Goal: Download file/media

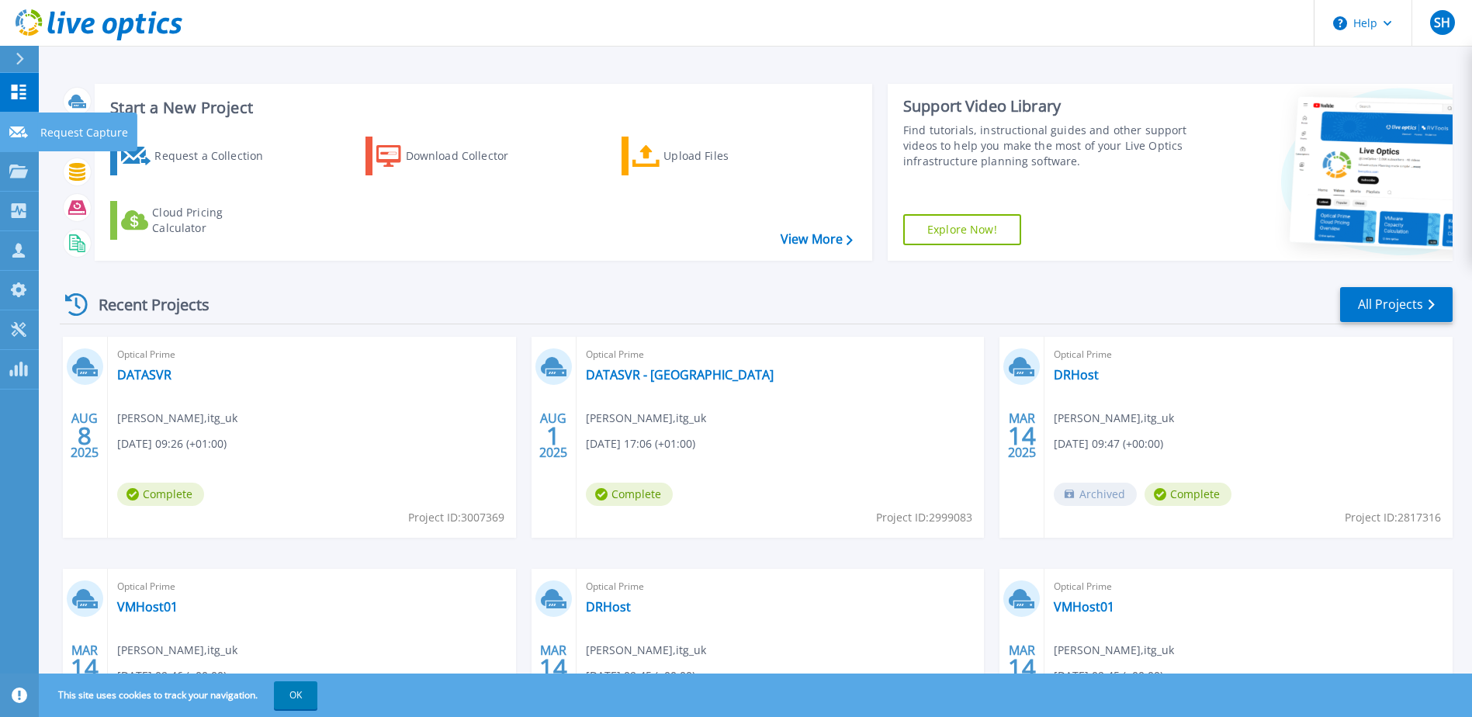
click at [21, 136] on icon at bounding box center [18, 132] width 19 height 12
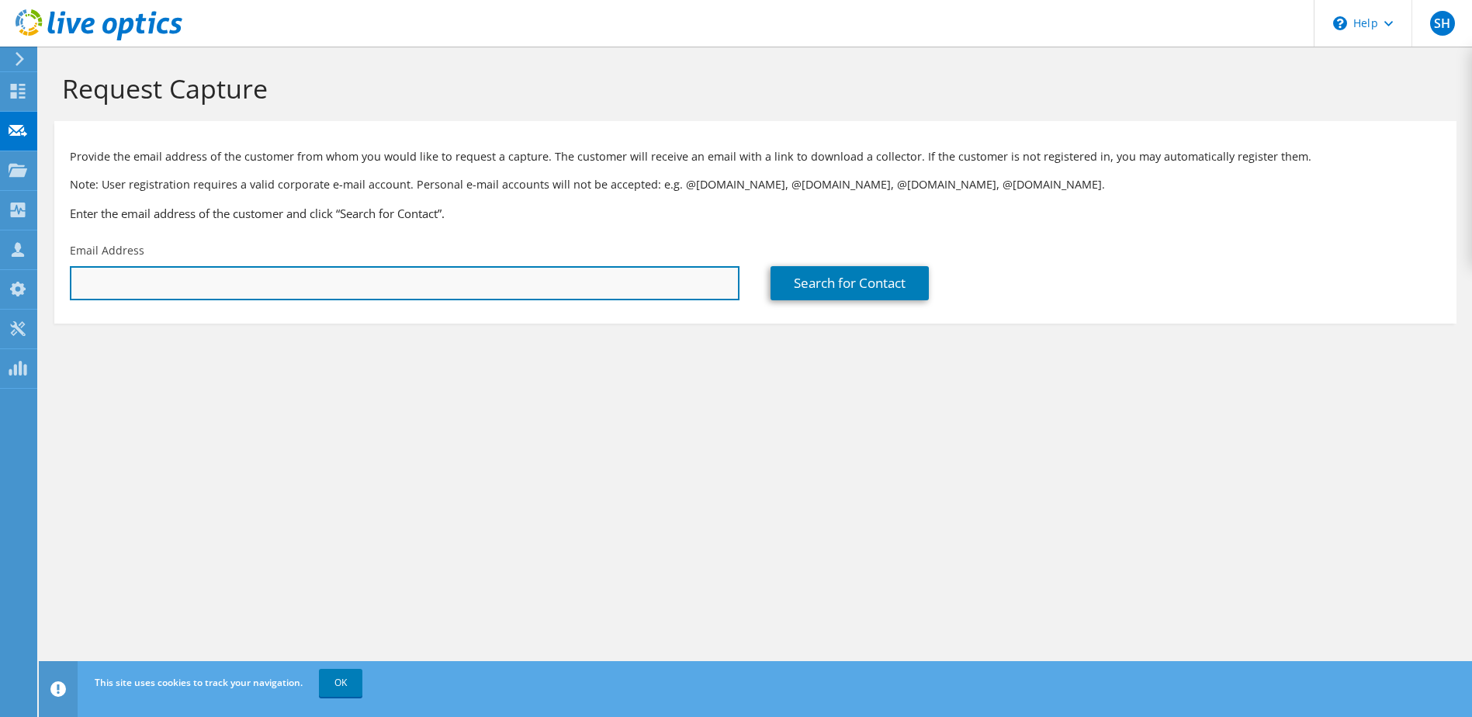
click at [206, 288] on input "text" at bounding box center [405, 283] width 670 height 34
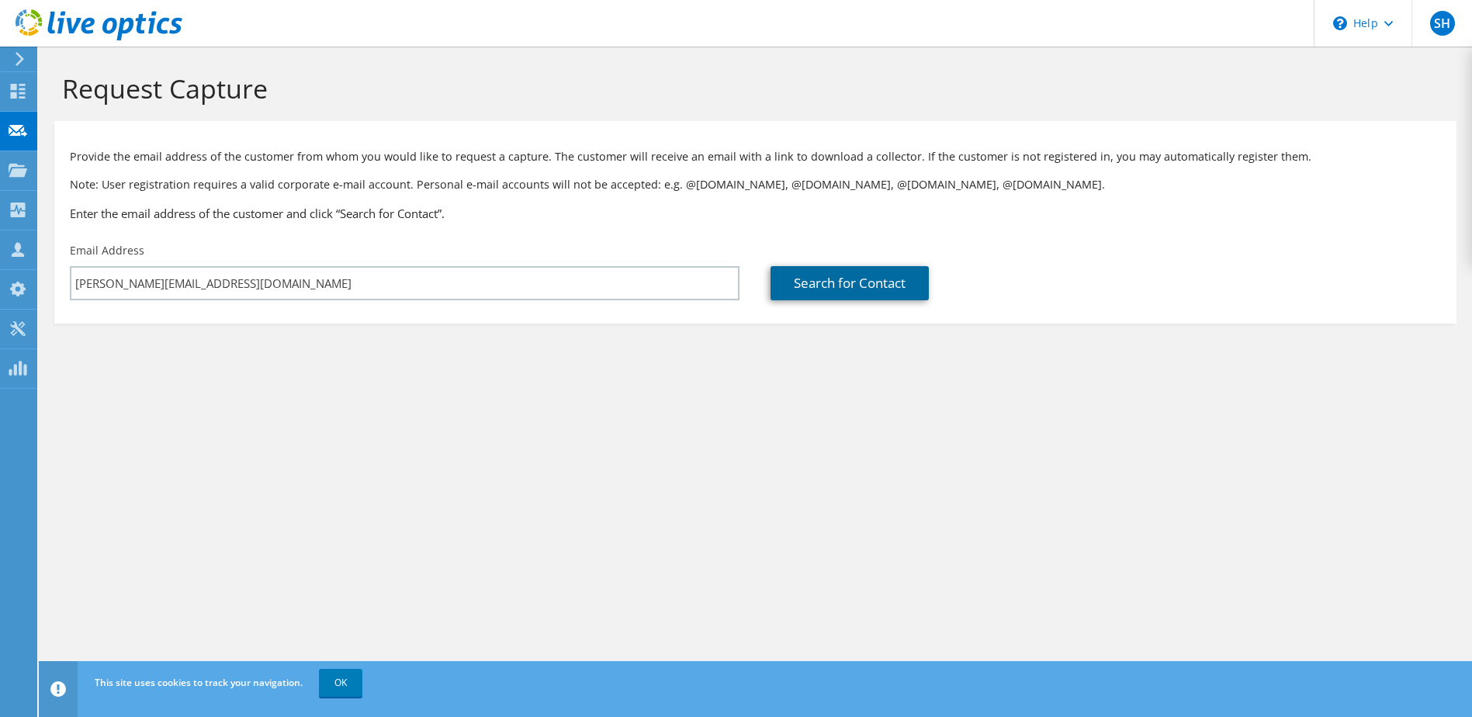
click at [899, 282] on link "Search for Contact" at bounding box center [850, 283] width 158 height 34
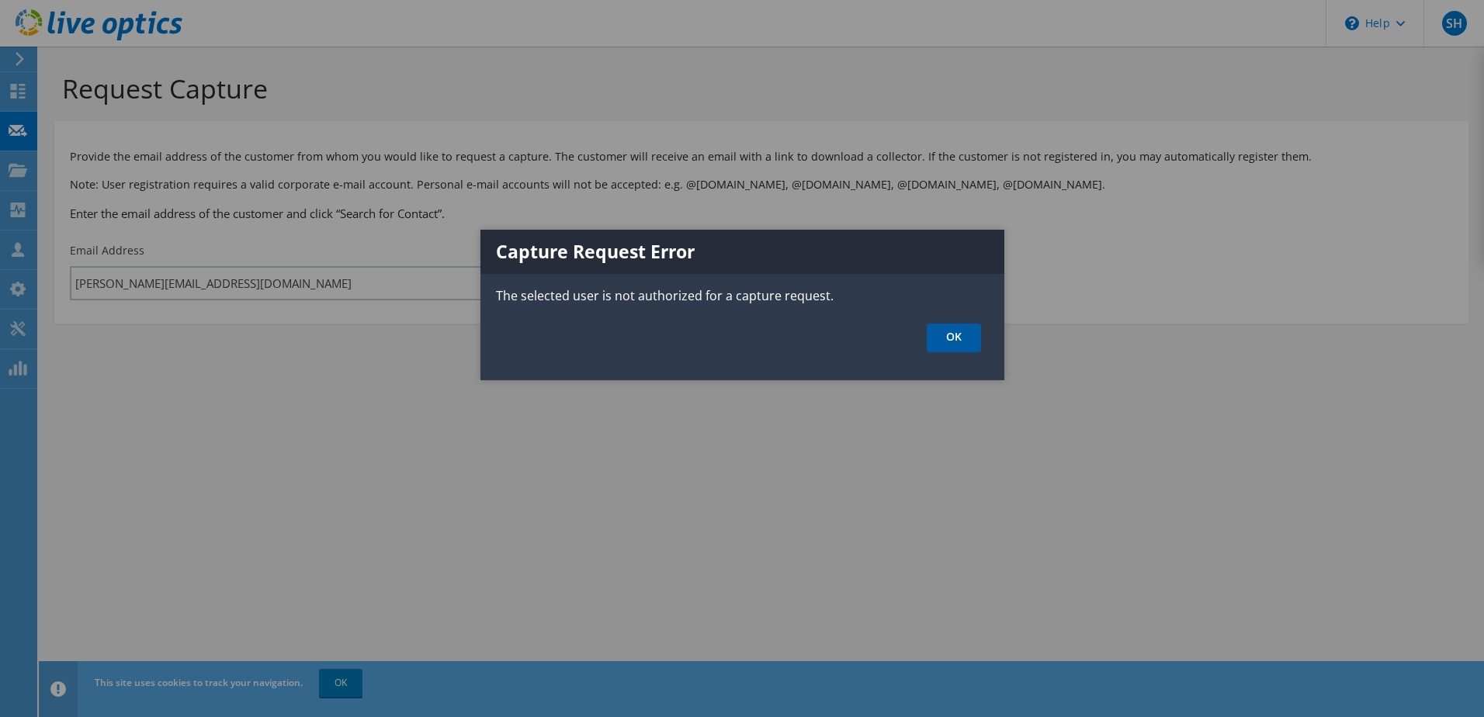
click at [948, 338] on link "OK" at bounding box center [953, 338] width 54 height 29
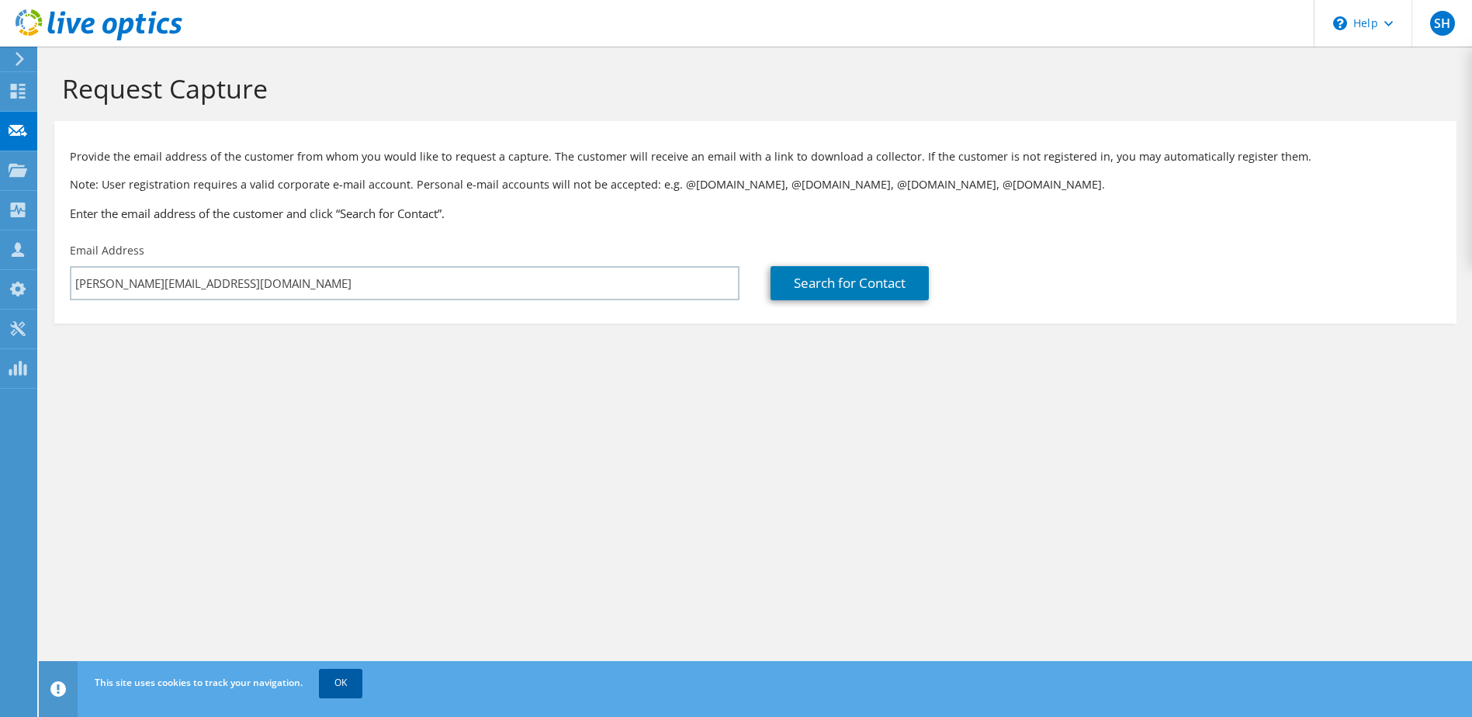
click at [348, 677] on link "OK" at bounding box center [340, 683] width 43 height 28
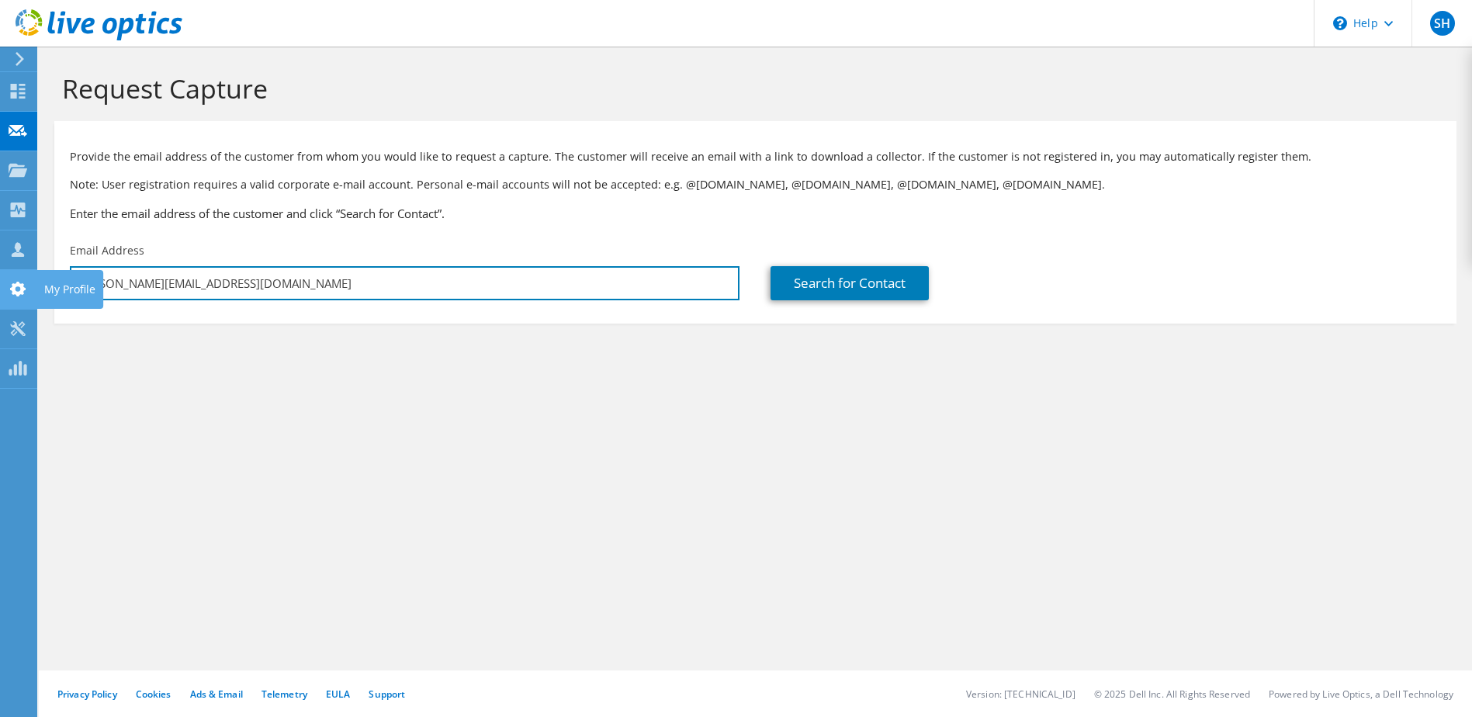
drag, startPoint x: 252, startPoint y: 291, endPoint x: 29, endPoint y: 281, distance: 223.7
click at [29, 281] on div "SH Partner Team Member Stephen Honeyford stephen@itg.uk.com itg_uk My Profile L…" at bounding box center [736, 358] width 1472 height 717
click at [306, 290] on input "[PERSON_NAME][EMAIL_ADDRESS][DOMAIN_NAME]" at bounding box center [405, 283] width 670 height 34
drag, startPoint x: 198, startPoint y: 280, endPoint x: 64, endPoint y: 279, distance: 133.5
click at [64, 279] on div "Email Address stephen@itg.uk.com" at bounding box center [404, 271] width 701 height 73
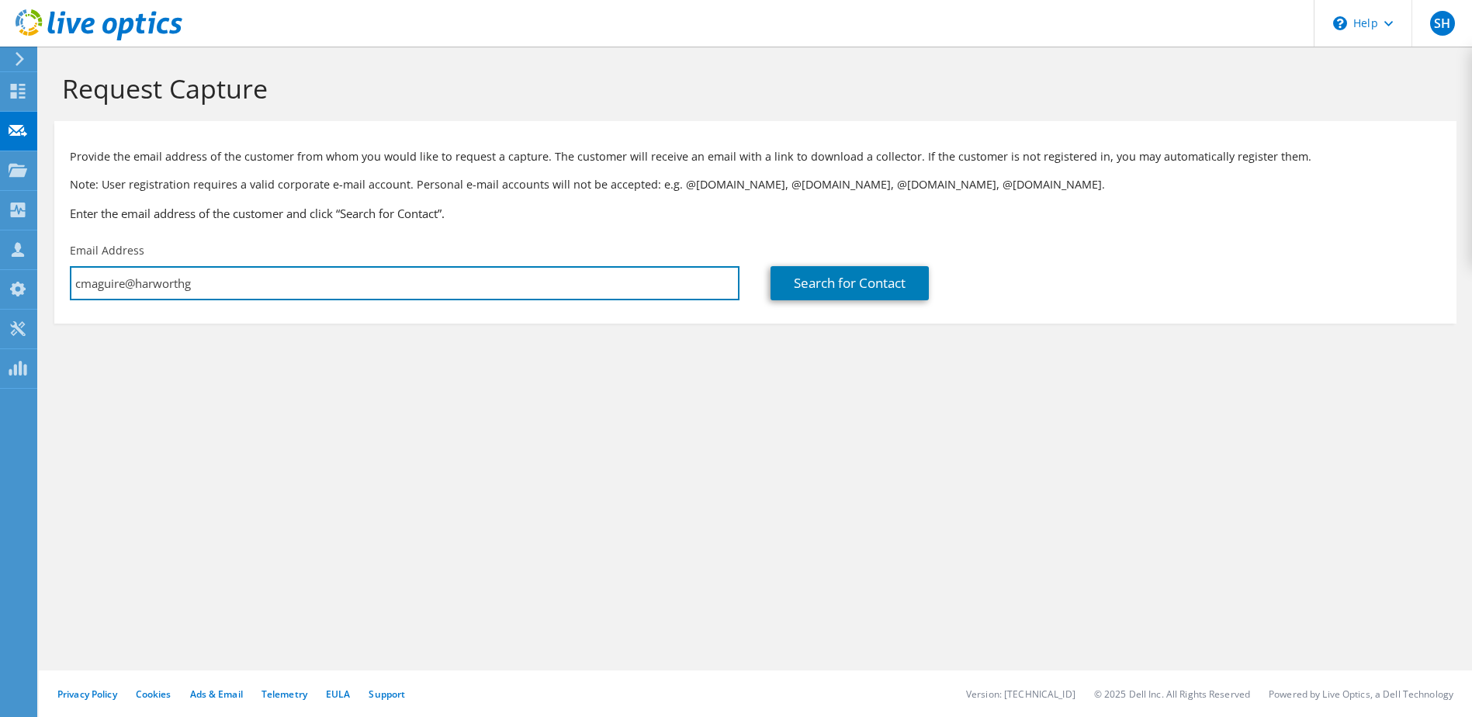
type input "cmaguire@harworthg"
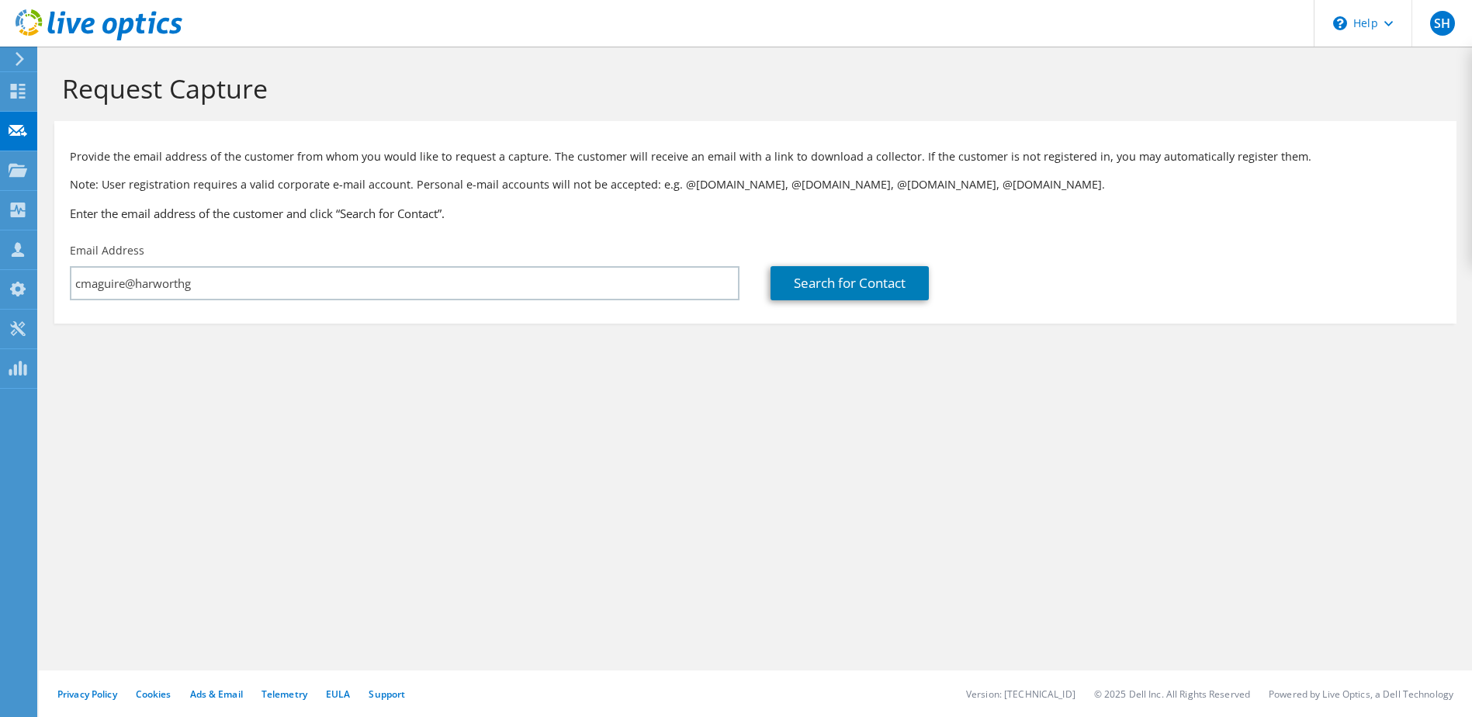
click at [60, 387] on section "Request Capture Provide the email address of the customer from whom you would l…" at bounding box center [755, 224] width 1433 height 355
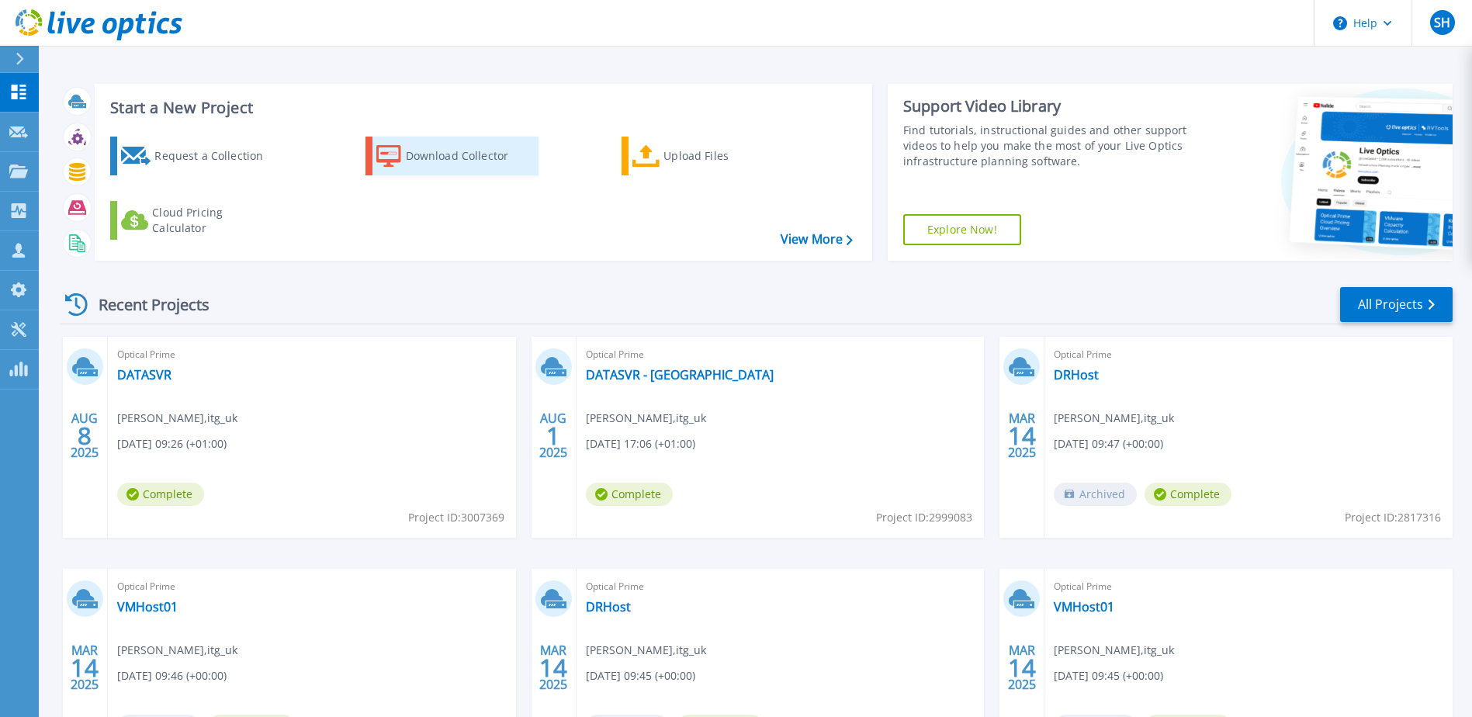
click at [446, 153] on div "Download Collector" at bounding box center [468, 155] width 124 height 31
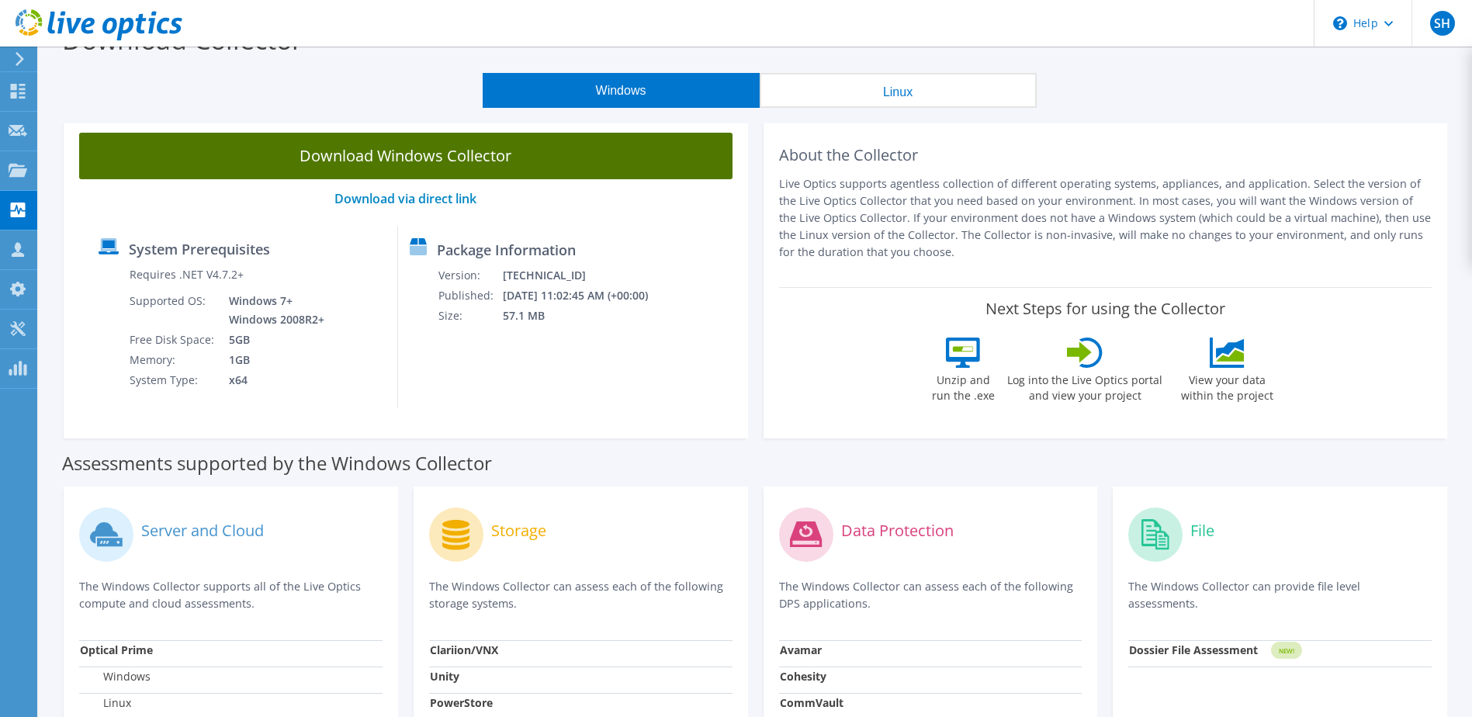
scroll to position [12, 0]
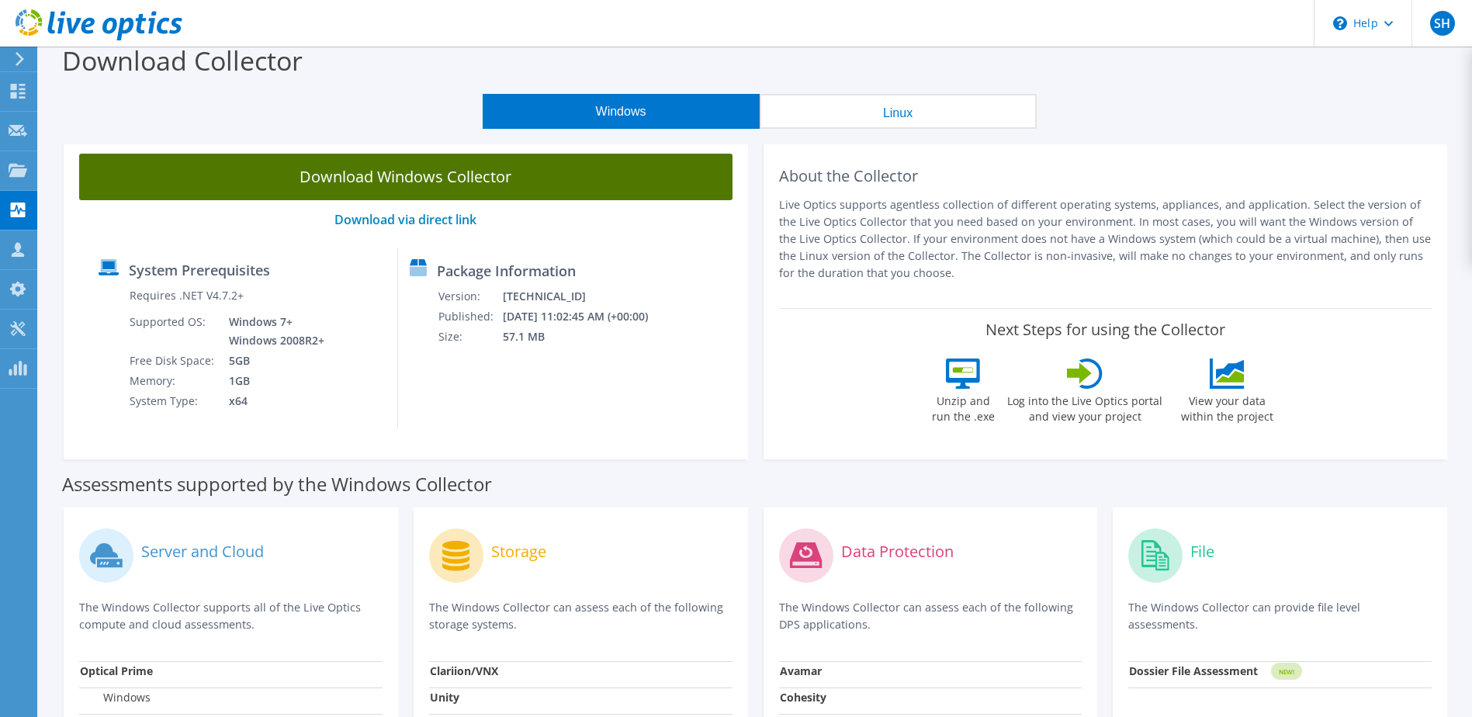
click at [376, 175] on link "Download Windows Collector" at bounding box center [405, 177] width 653 height 47
